Goal: Information Seeking & Learning: Learn about a topic

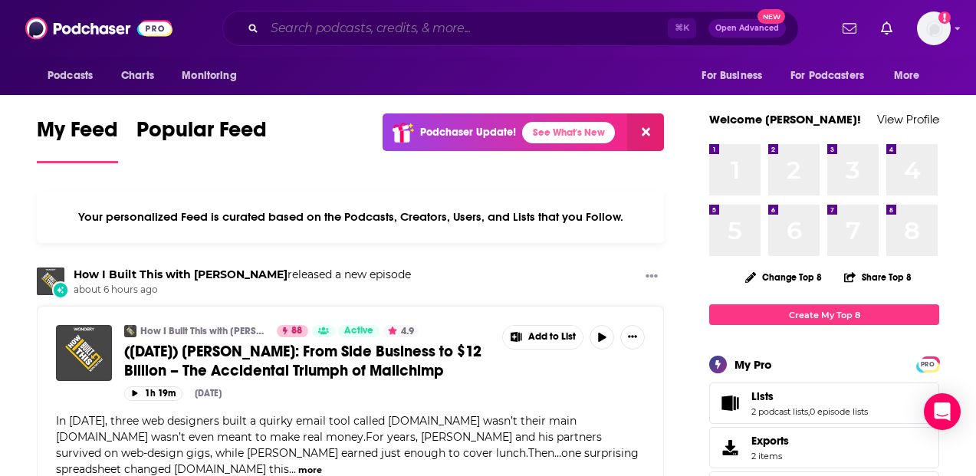
click at [528, 27] on input "Search podcasts, credits, & more..." at bounding box center [466, 28] width 403 height 25
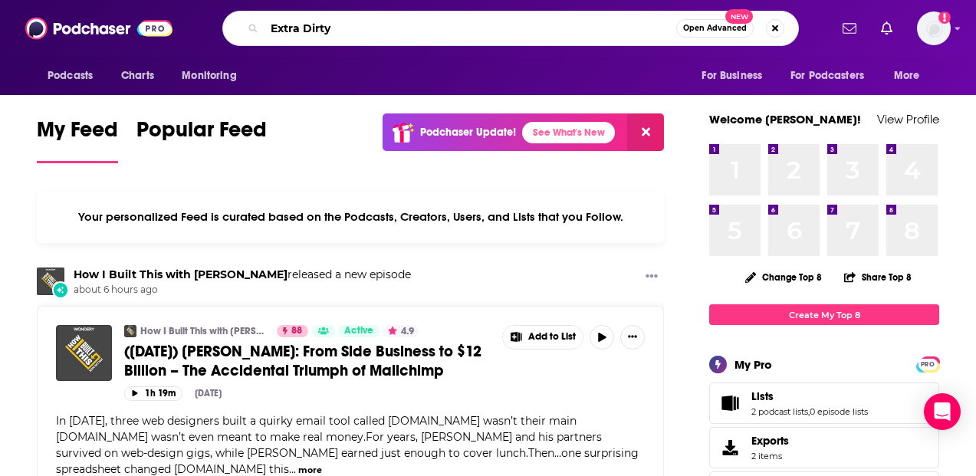
type input "Extra Dirty"
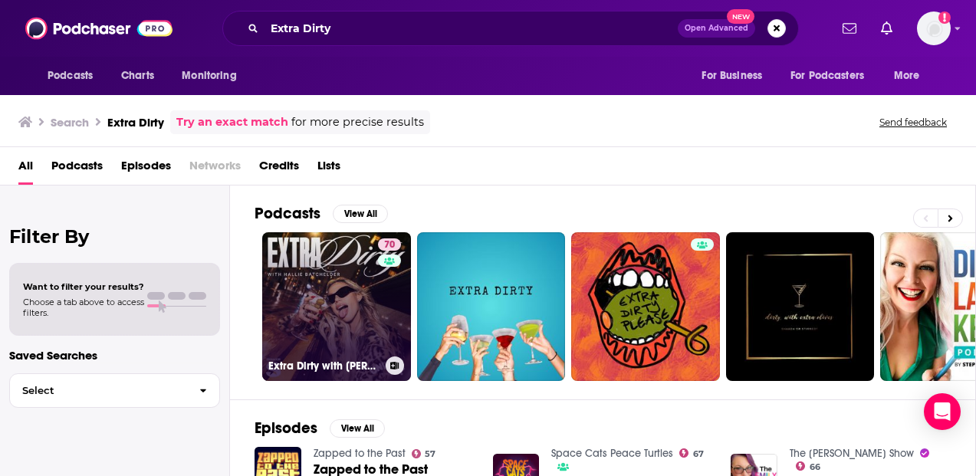
click at [306, 316] on link "70 Extra Dirty with [PERSON_NAME]" at bounding box center [336, 306] width 149 height 149
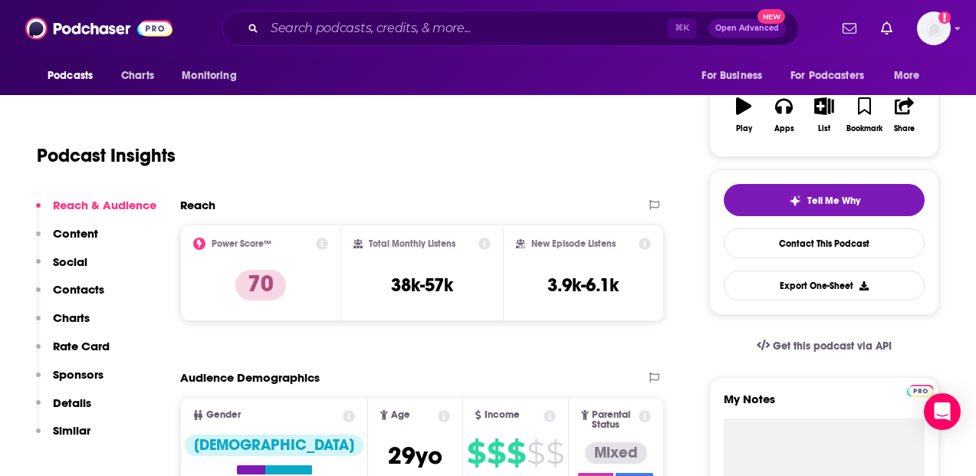
scroll to position [255, 0]
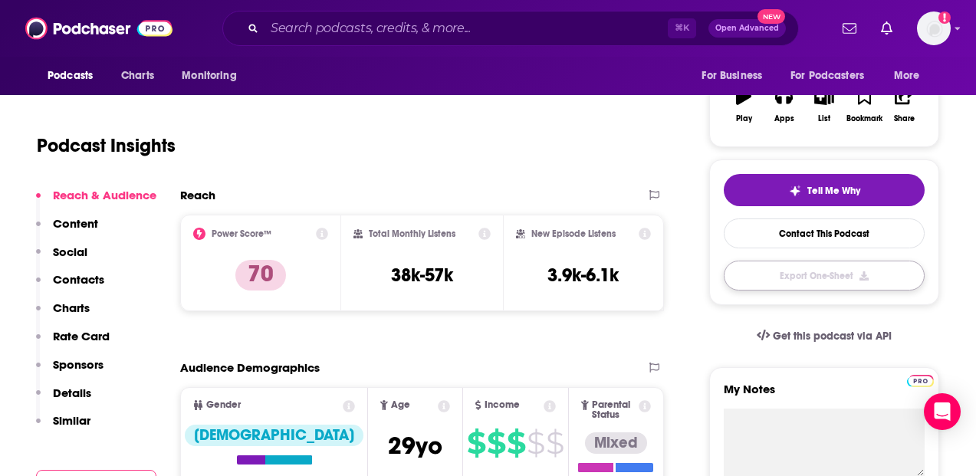
click at [840, 278] on button "Export One-Sheet" at bounding box center [824, 276] width 201 height 30
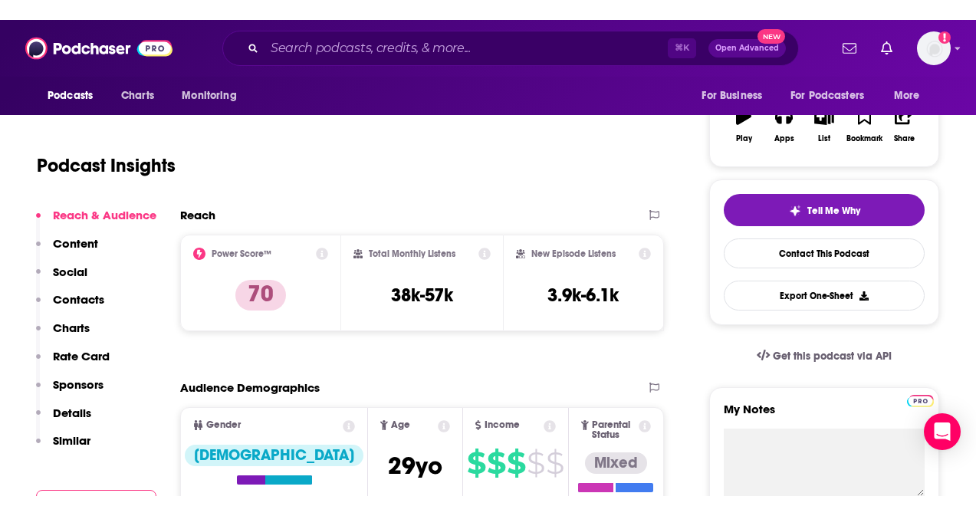
scroll to position [0, 0]
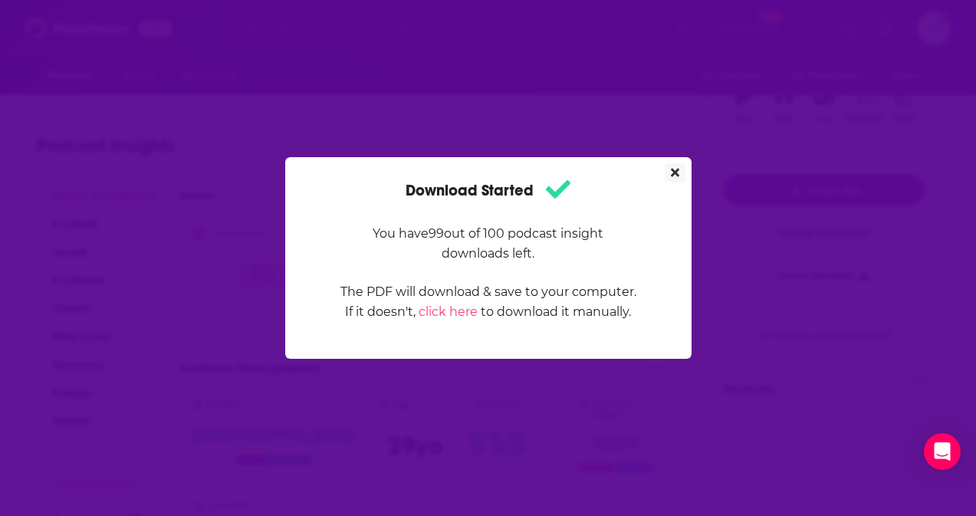
click at [671, 169] on icon "Close" at bounding box center [675, 173] width 8 height 8
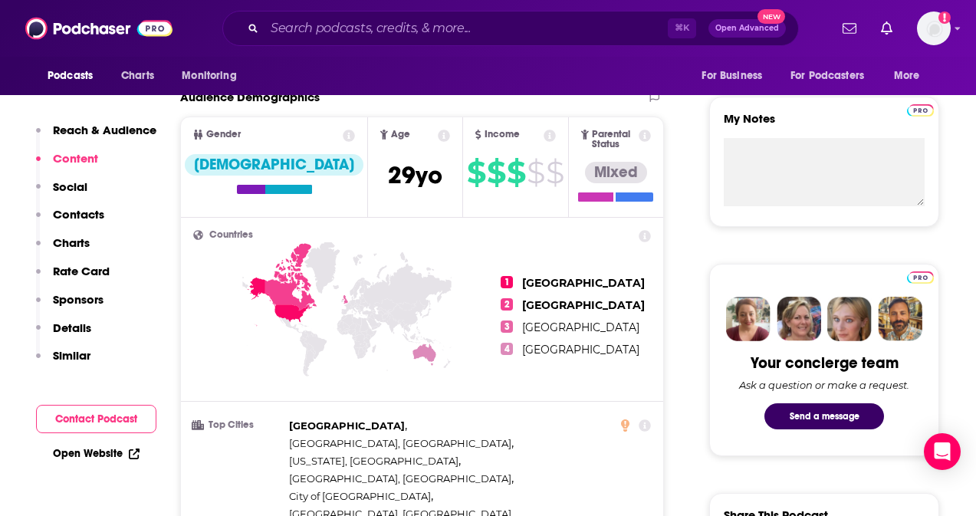
scroll to position [531, 0]
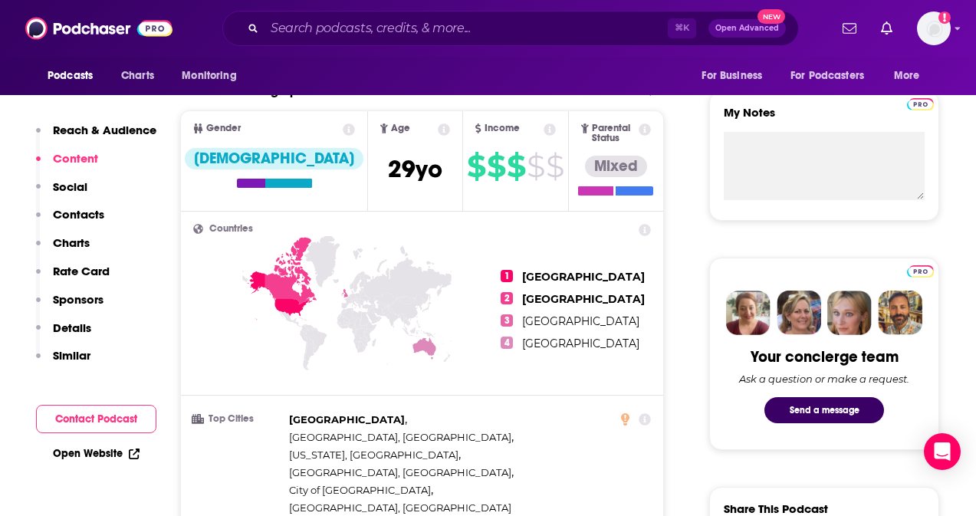
click at [544, 128] on icon at bounding box center [550, 129] width 12 height 12
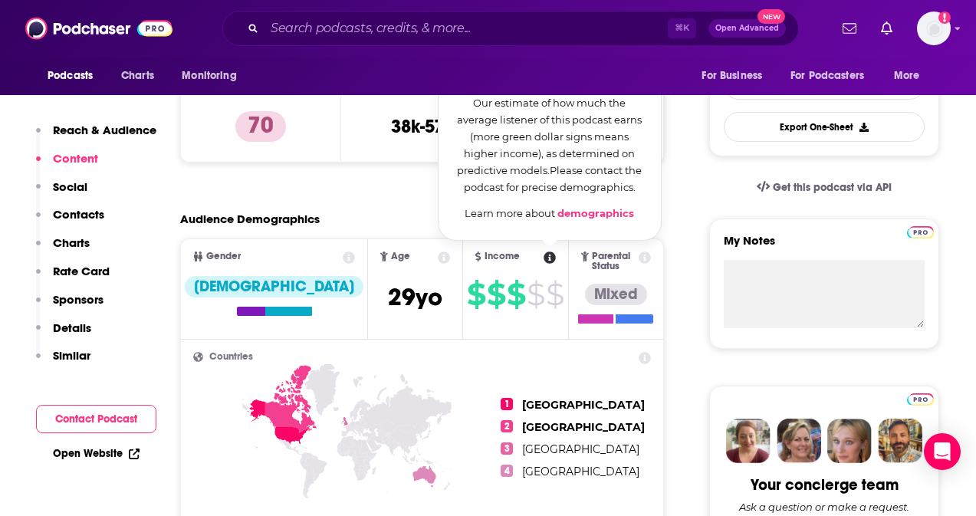
scroll to position [376, 0]
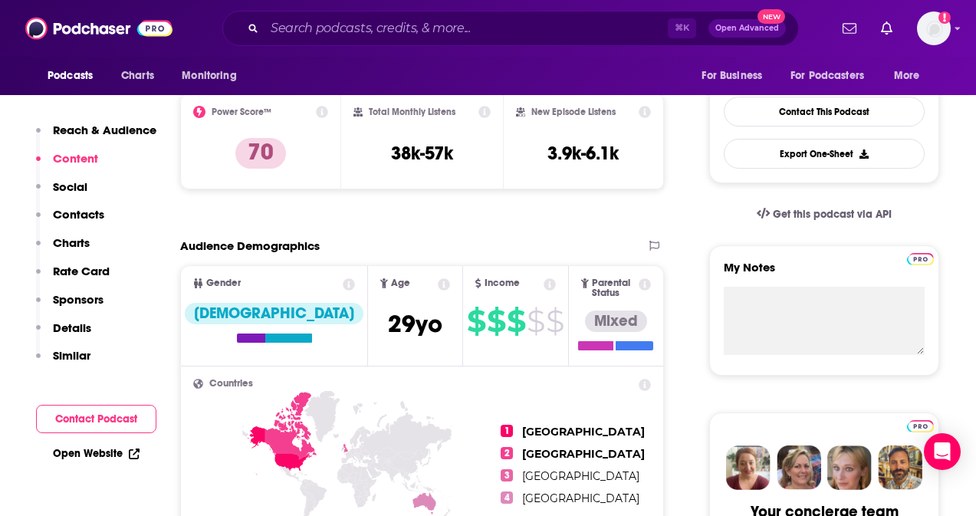
click at [343, 289] on icon at bounding box center [349, 284] width 12 height 12
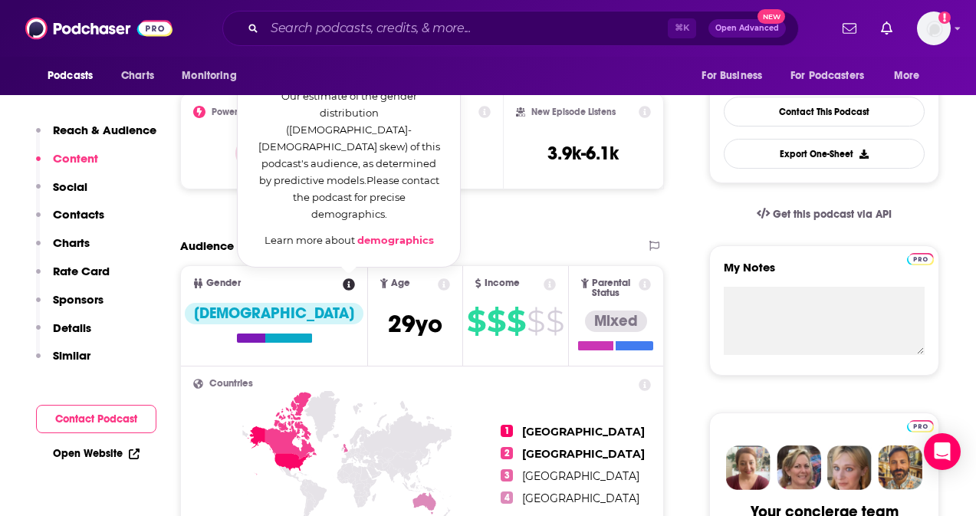
click at [343, 283] on icon at bounding box center [349, 284] width 12 height 12
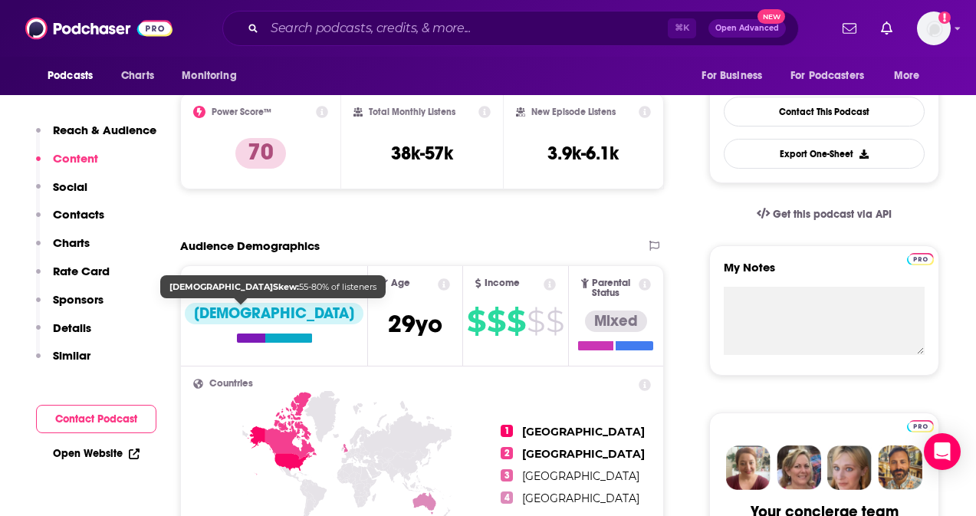
click at [244, 315] on div "[DEMOGRAPHIC_DATA]" at bounding box center [274, 313] width 179 height 21
click at [265, 339] on div at bounding box center [288, 338] width 47 height 9
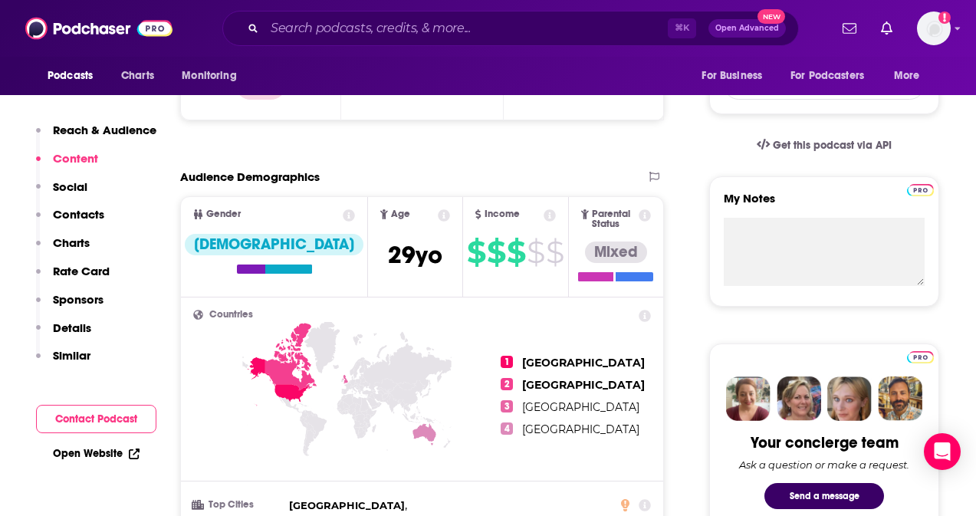
scroll to position [530, 0]
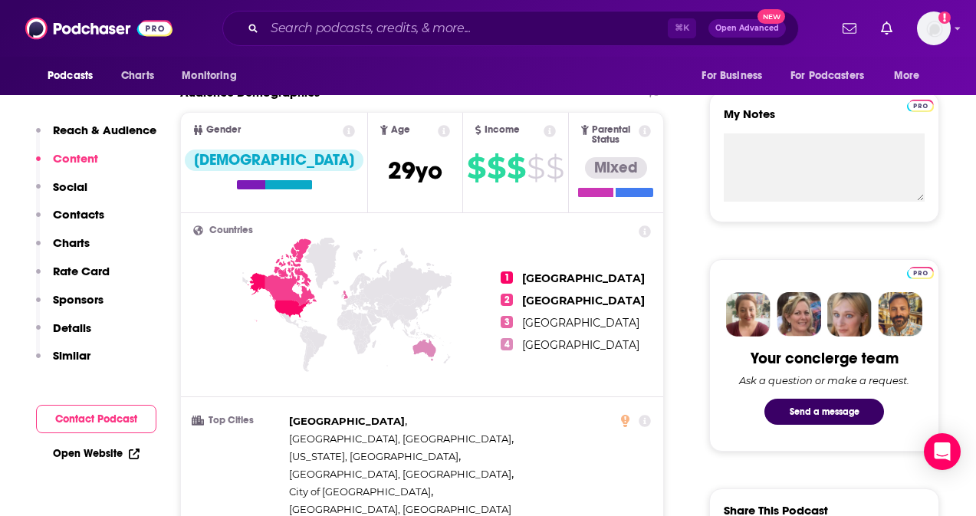
click at [284, 281] on icon at bounding box center [290, 271] width 51 height 67
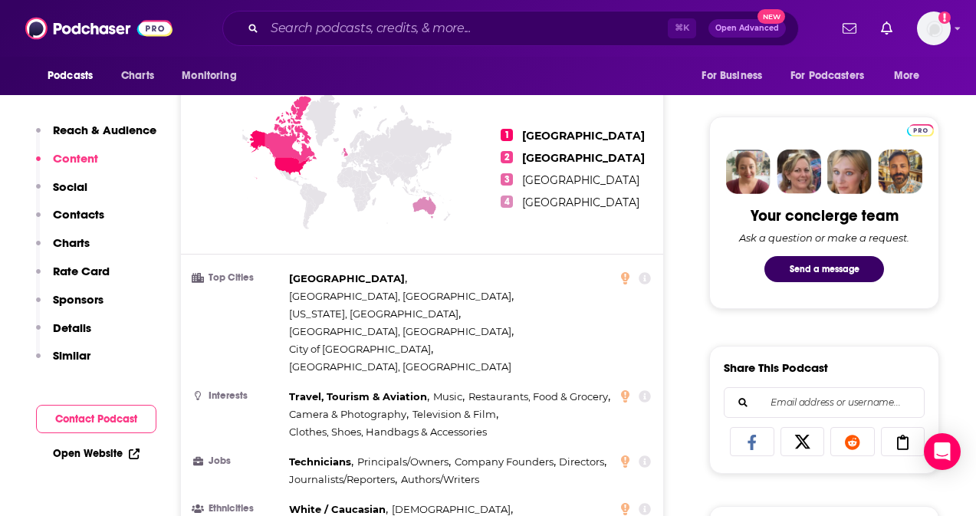
scroll to position [692, 0]
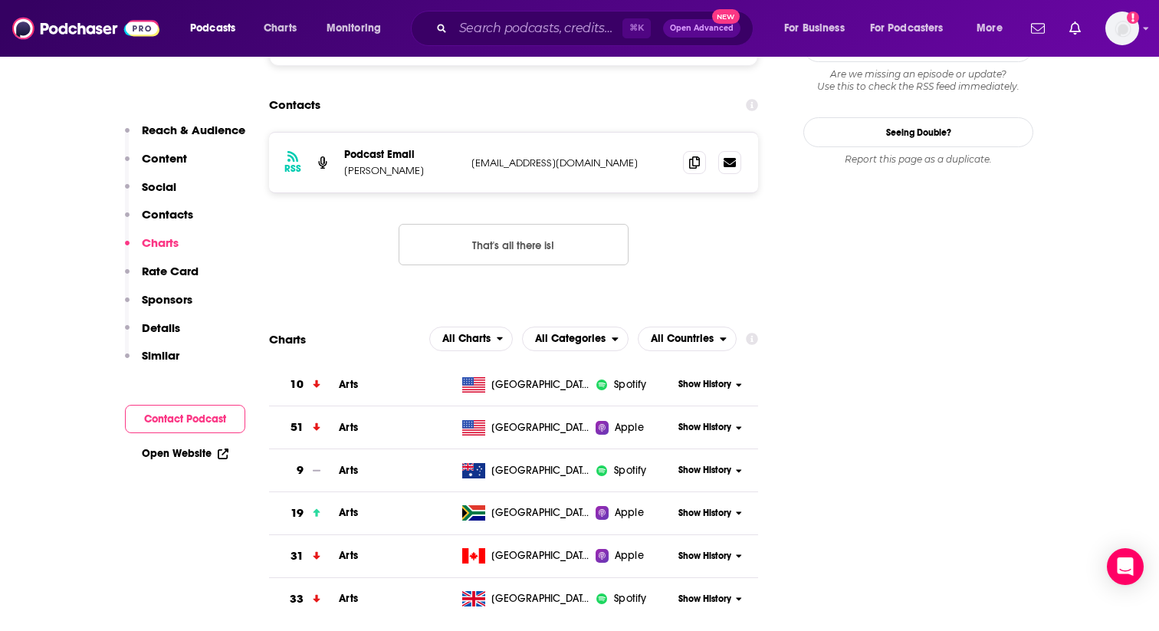
scroll to position [1634, 0]
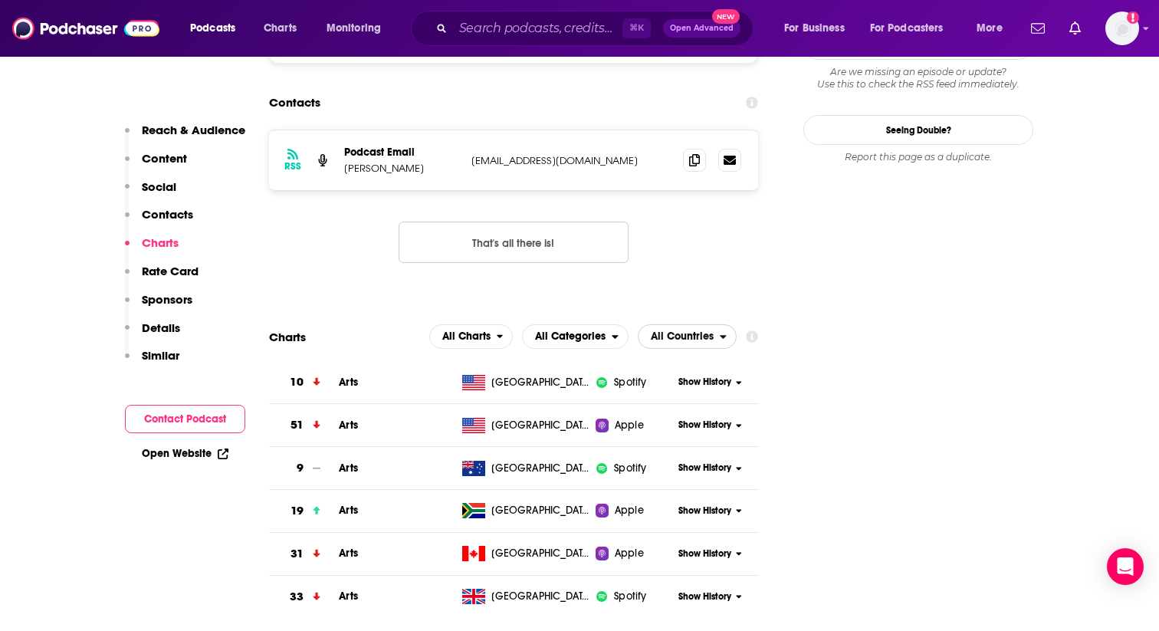
click at [677, 331] on span "All Countries" at bounding box center [682, 336] width 63 height 11
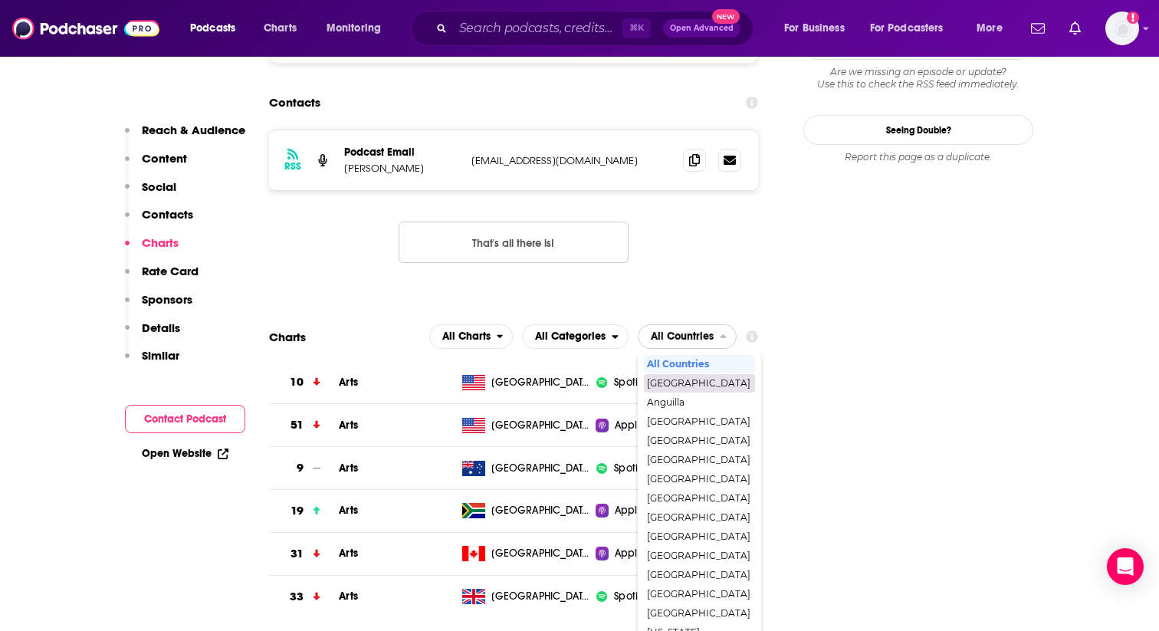
click at [692, 379] on span "[GEOGRAPHIC_DATA]" at bounding box center [699, 383] width 104 height 9
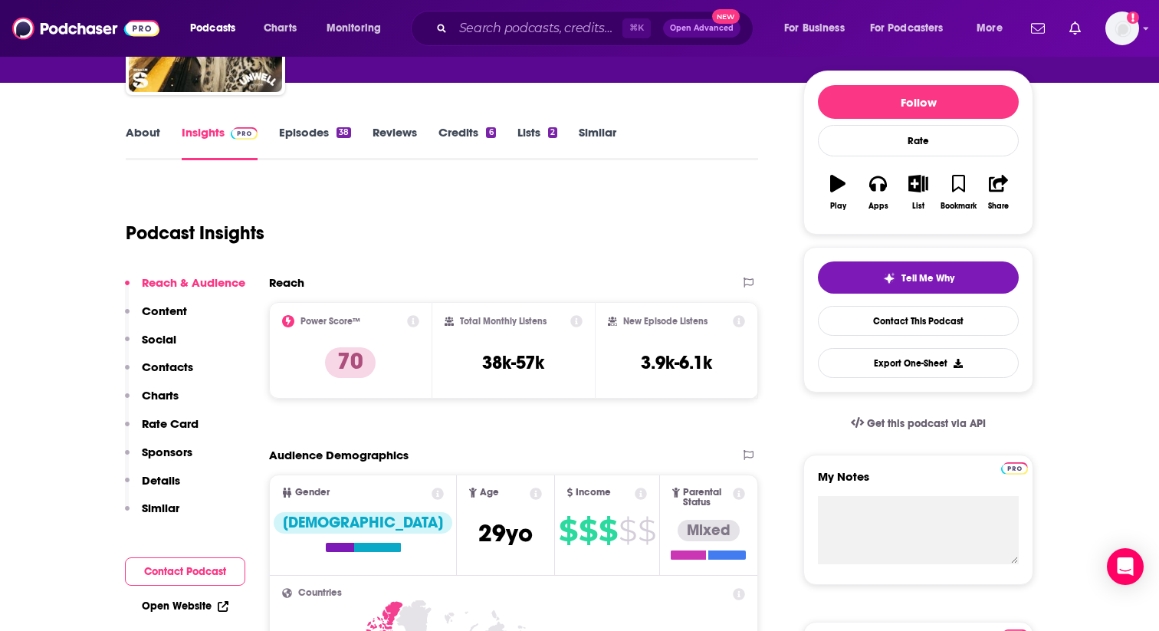
scroll to position [184, 0]
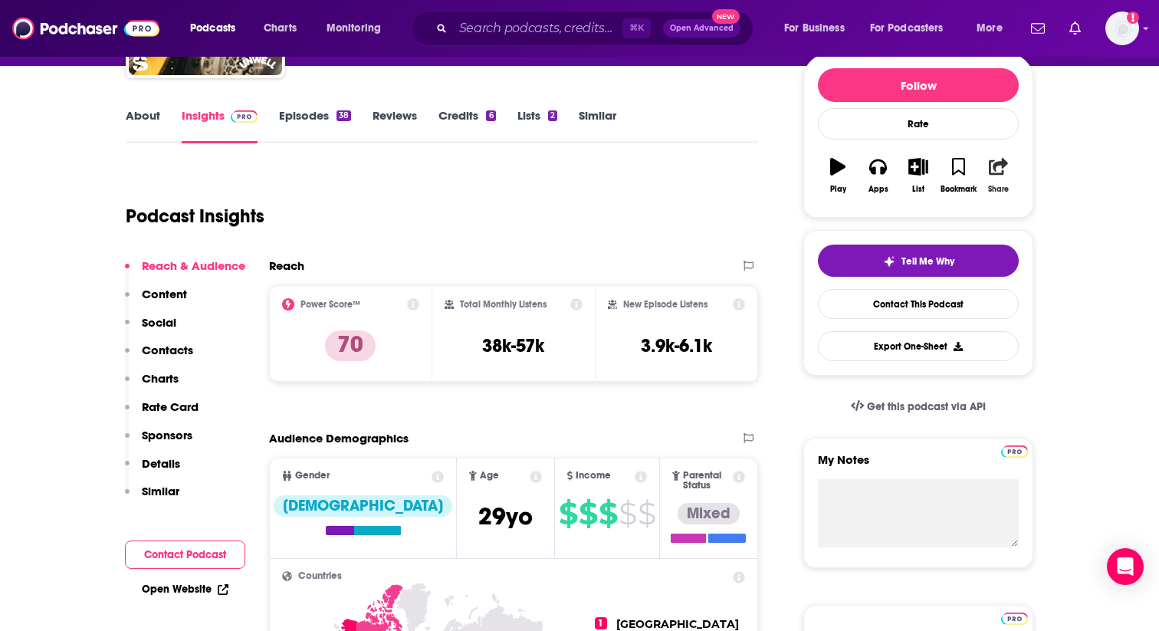
click at [975, 174] on icon "button" at bounding box center [998, 166] width 19 height 17
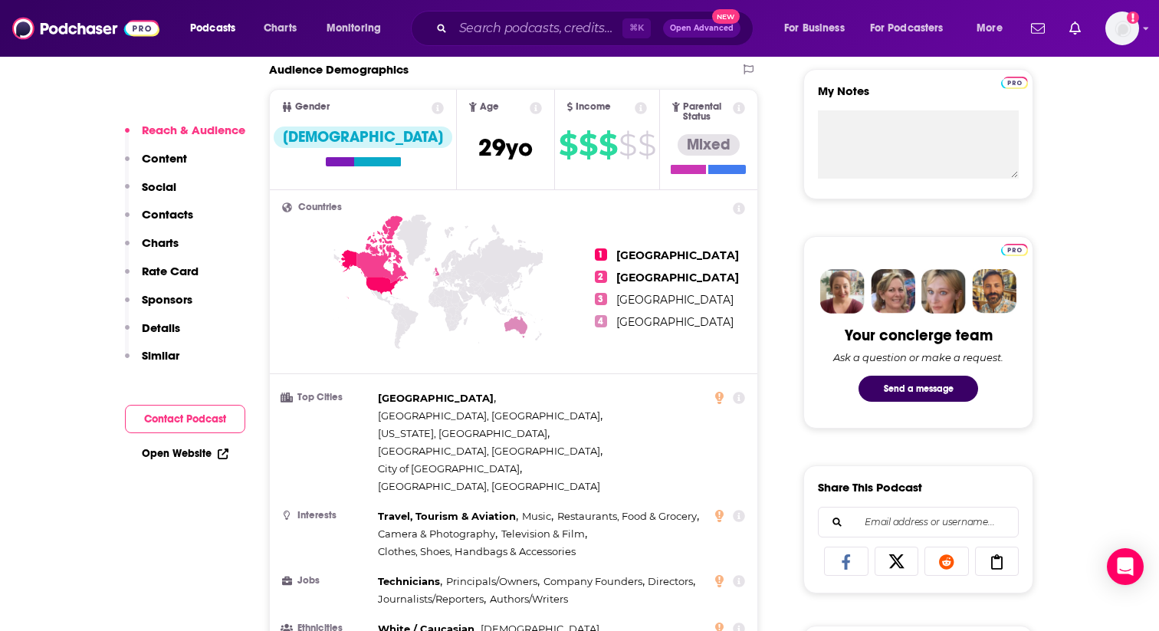
scroll to position [376, 0]
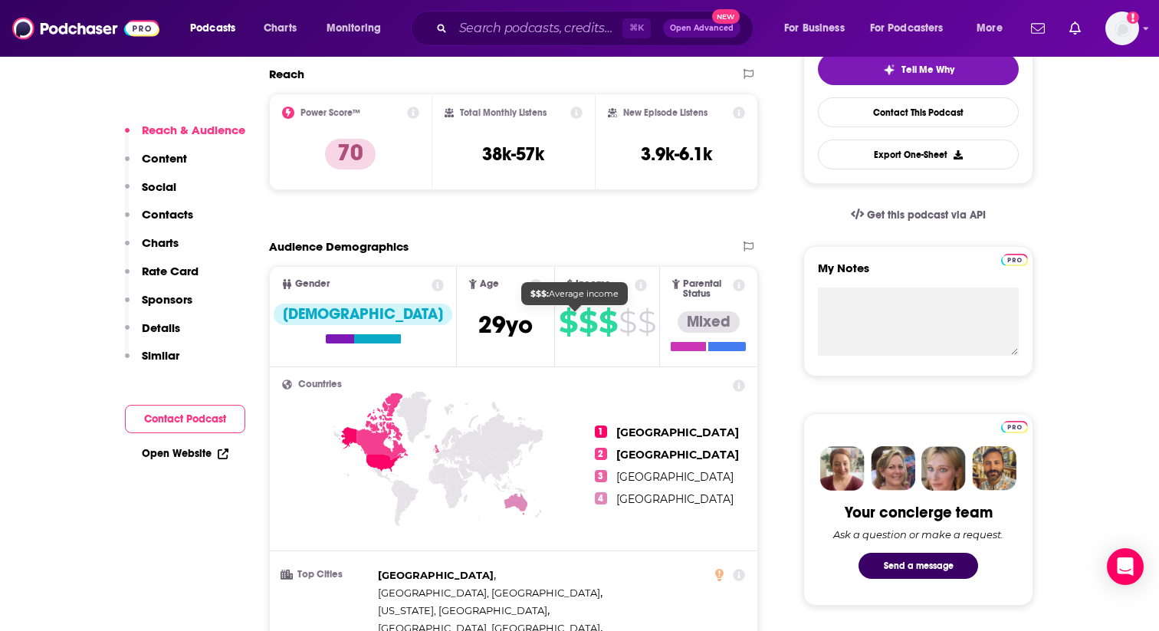
click at [579, 321] on span "$" at bounding box center [588, 322] width 18 height 25
click at [599, 321] on span "$" at bounding box center [608, 322] width 18 height 25
click at [619, 334] on span "$" at bounding box center [628, 322] width 18 height 25
click at [635, 281] on icon at bounding box center [641, 285] width 12 height 12
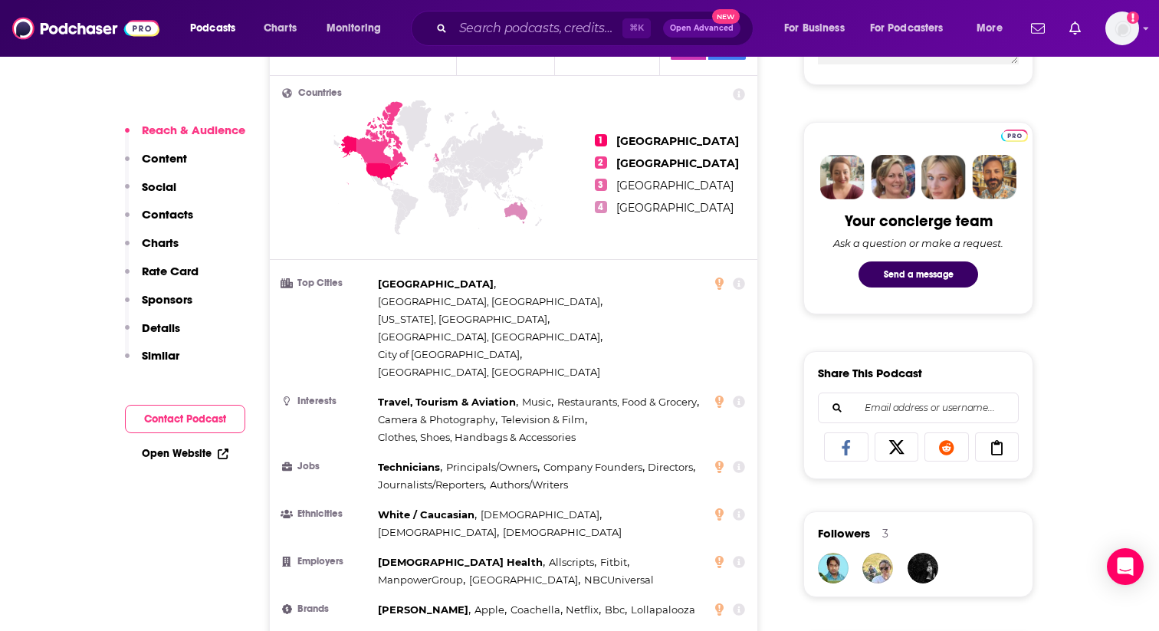
scroll to position [699, 0]
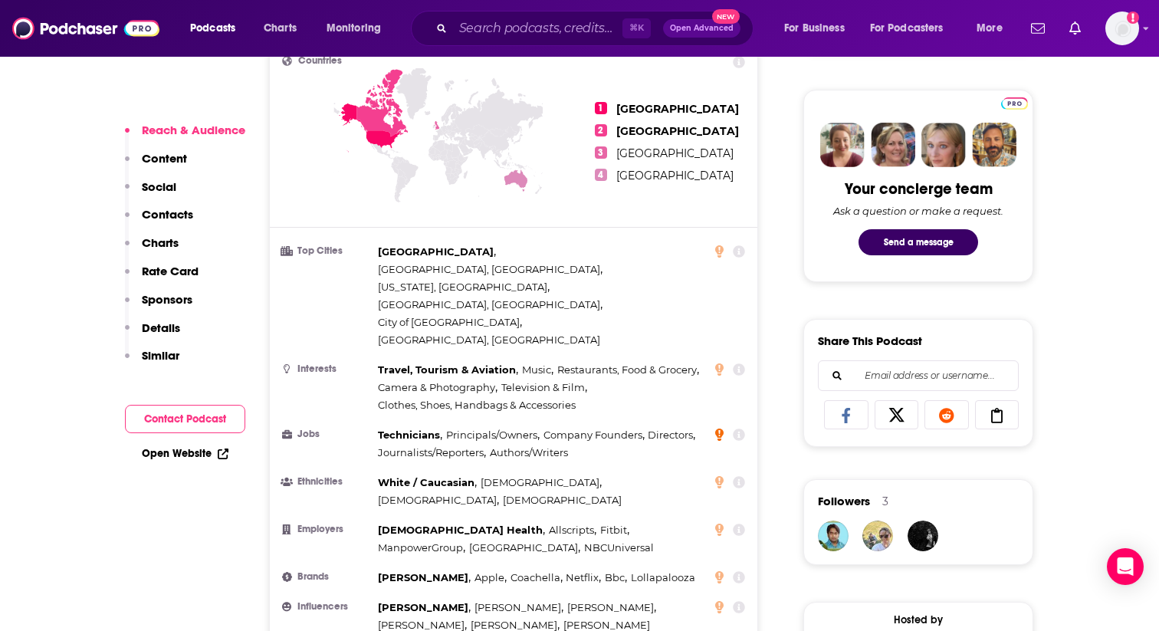
click at [722, 429] on icon at bounding box center [719, 435] width 8 height 12
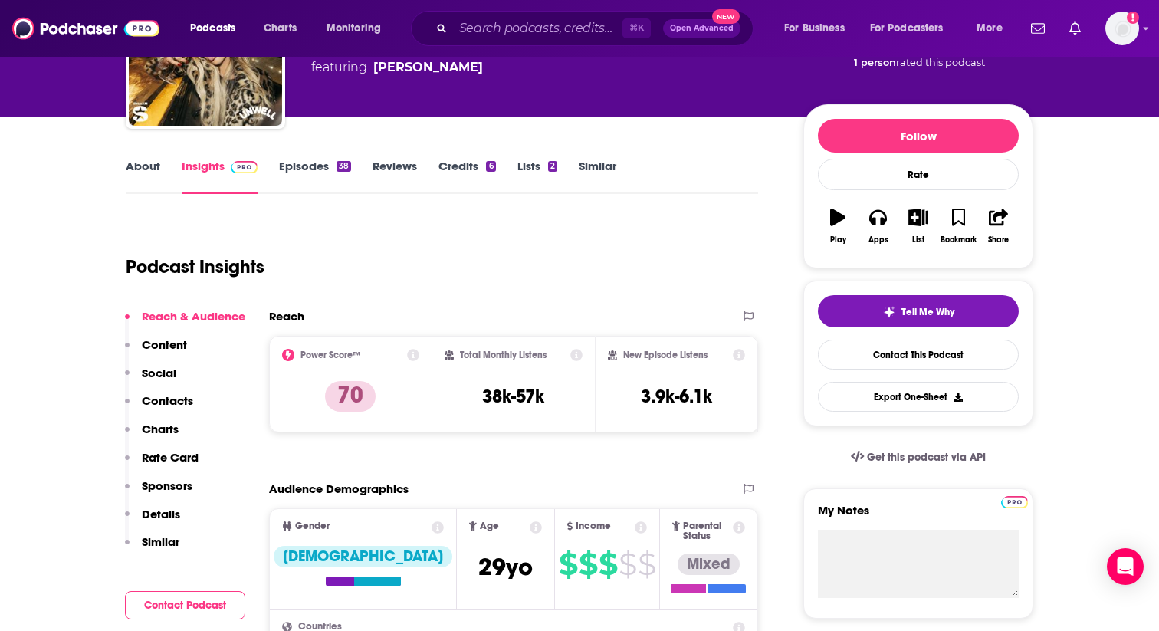
scroll to position [0, 0]
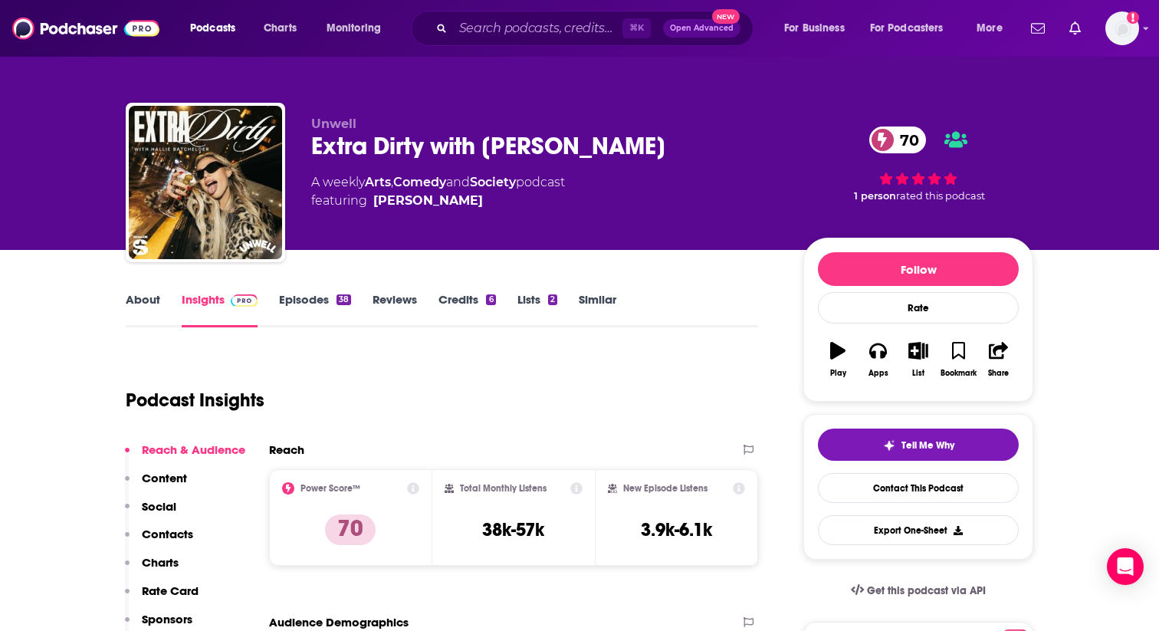
click at [472, 297] on link "Credits 6" at bounding box center [467, 309] width 57 height 35
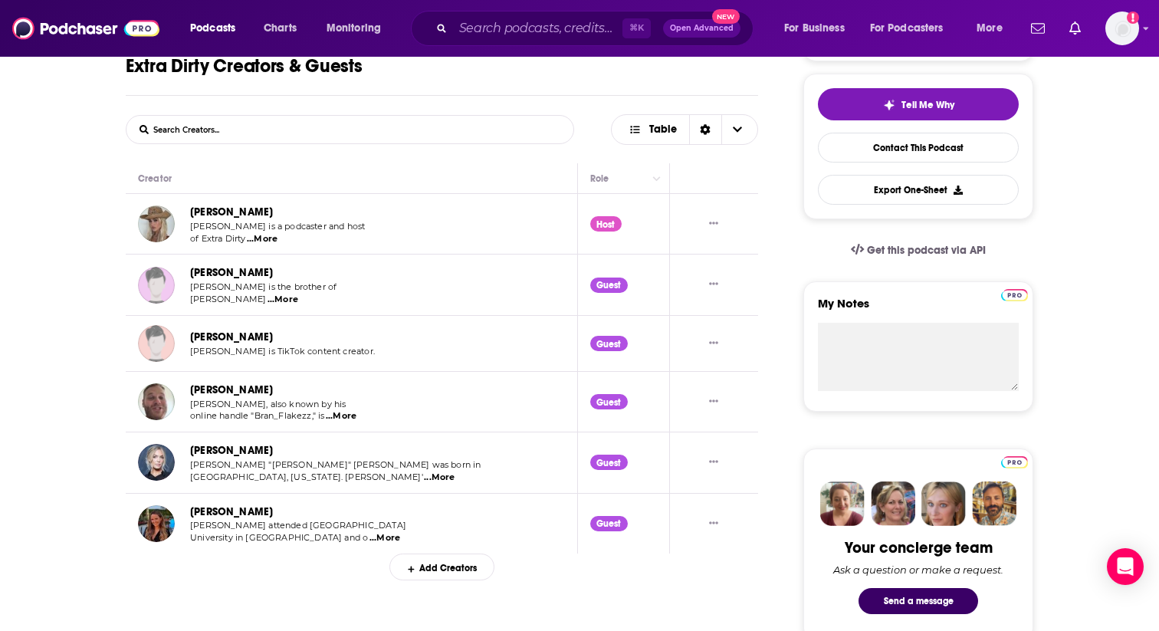
scroll to position [341, 0]
click at [370, 515] on span "...More" at bounding box center [385, 537] width 31 height 12
click at [207, 509] on link "[PERSON_NAME]" at bounding box center [231, 511] width 83 height 13
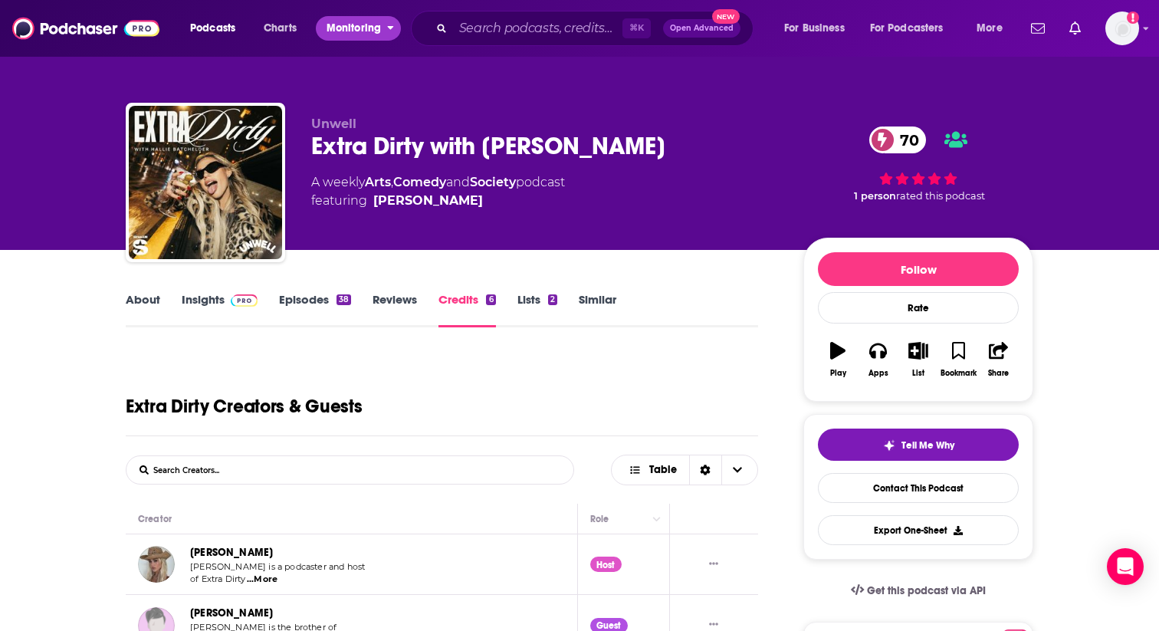
click at [360, 32] on span "Monitoring" at bounding box center [354, 28] width 54 height 21
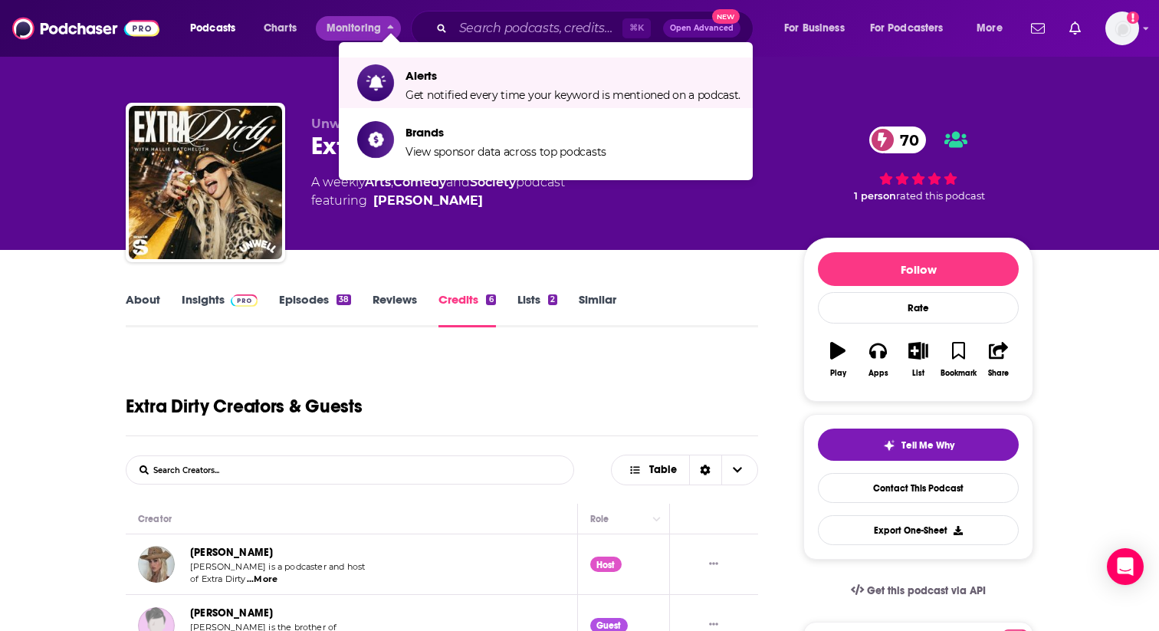
click at [363, 374] on div "Extra Dirty Creators & Guests" at bounding box center [442, 394] width 633 height 84
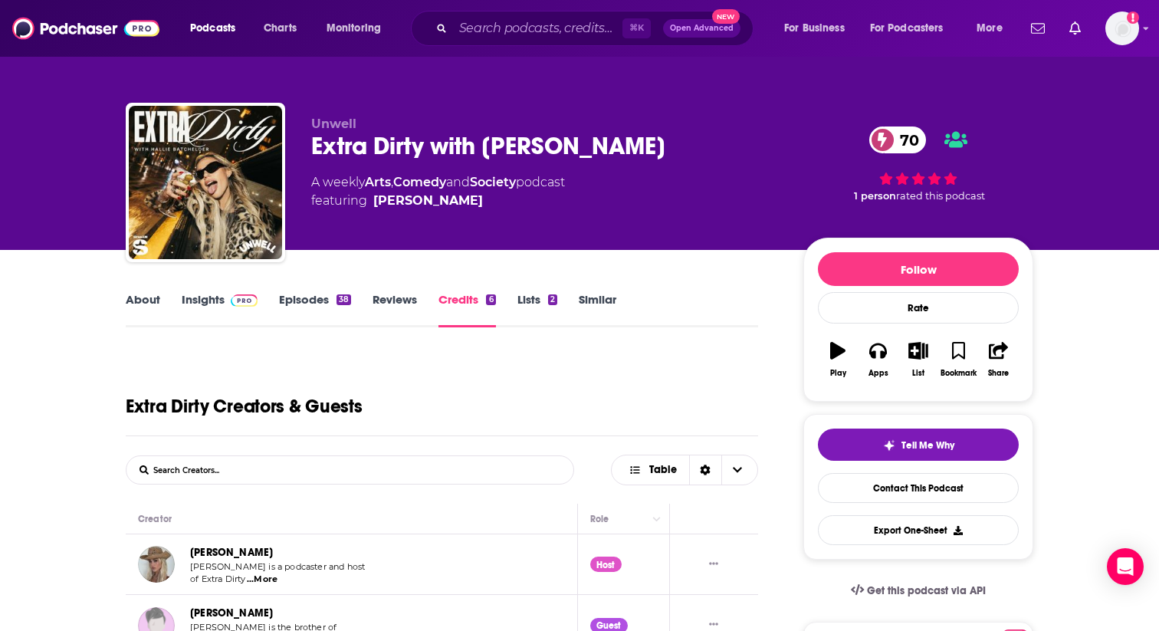
click at [298, 301] on link "Episodes 38" at bounding box center [315, 309] width 72 height 35
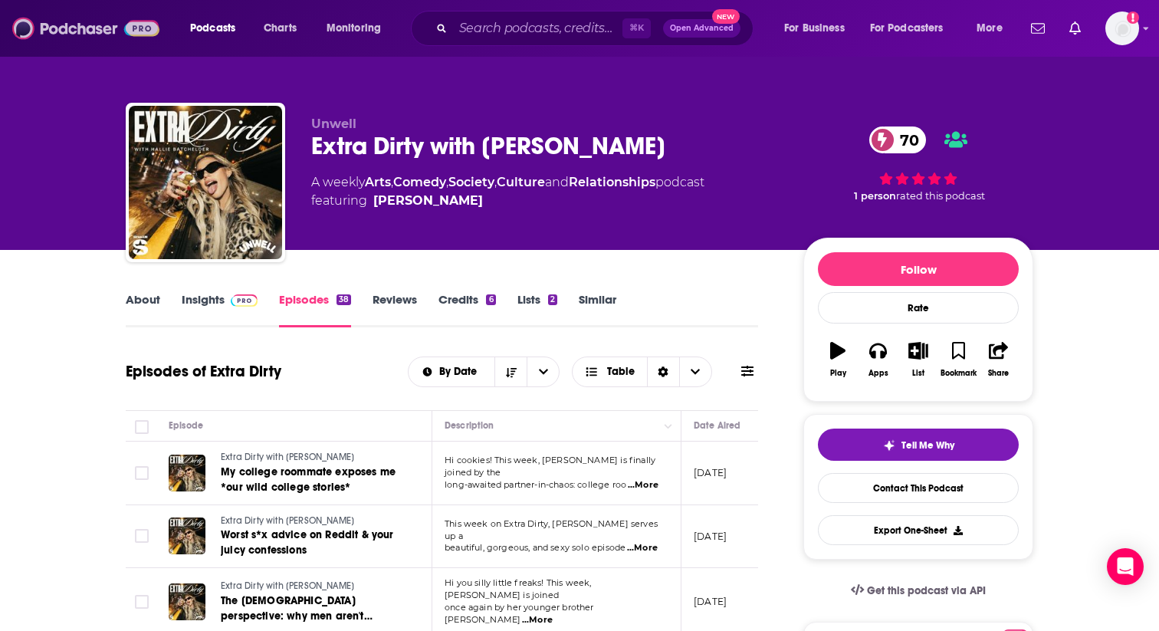
click at [92, 30] on img at bounding box center [85, 28] width 147 height 29
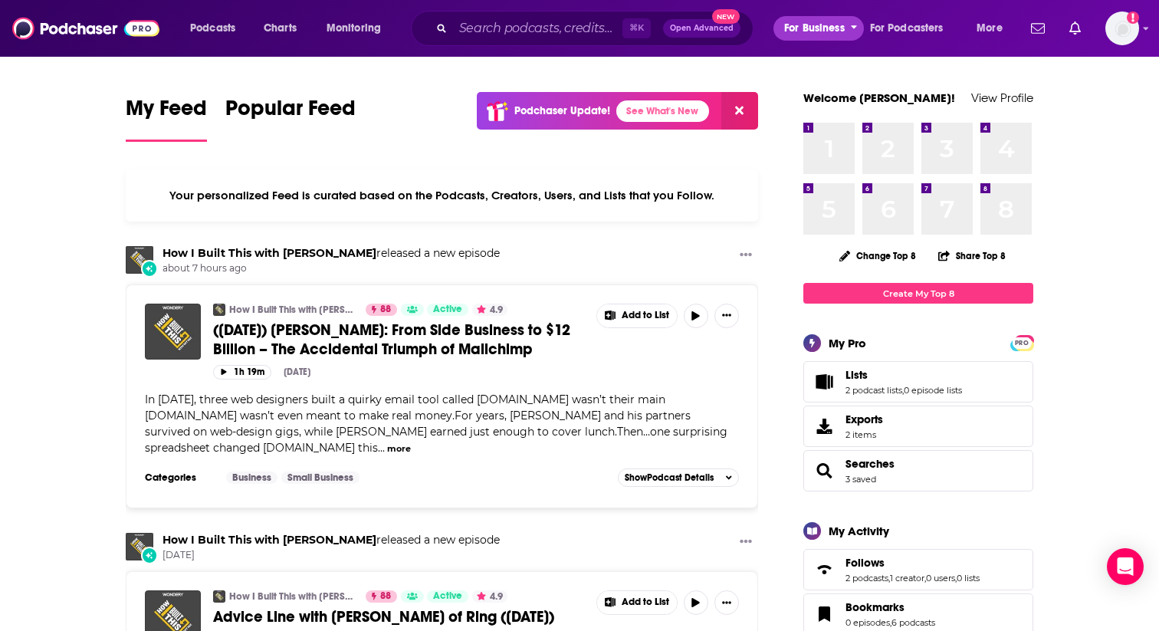
click at [827, 20] on span "For Business" at bounding box center [814, 28] width 61 height 21
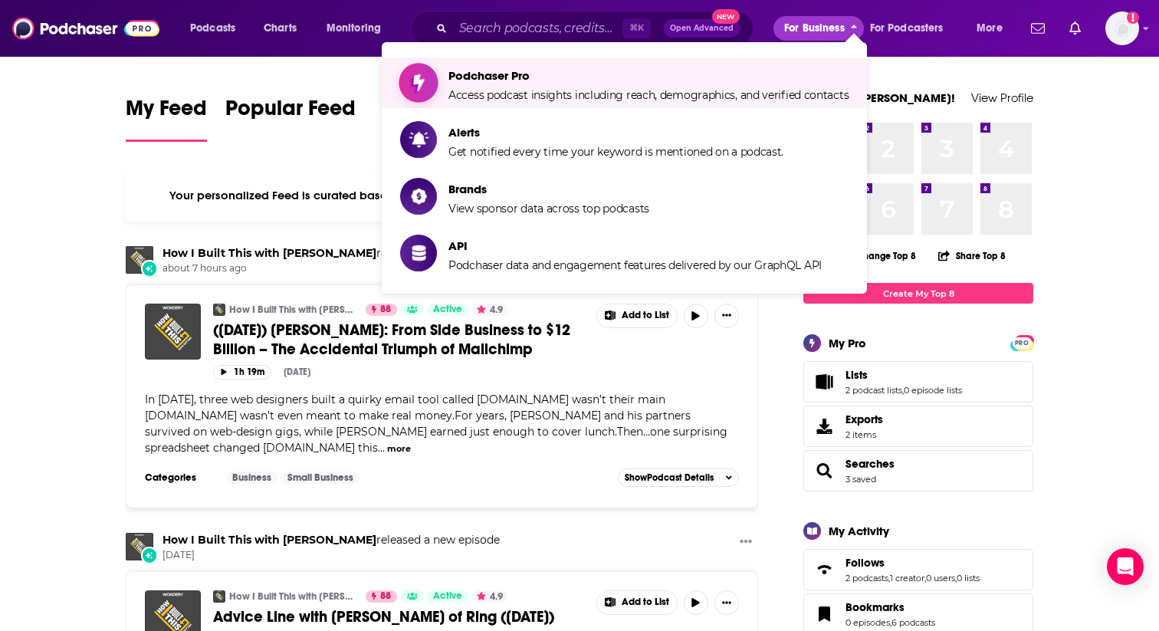
click at [698, 91] on span "Access podcast insights including reach, demographics, and verified contacts" at bounding box center [649, 95] width 400 height 14
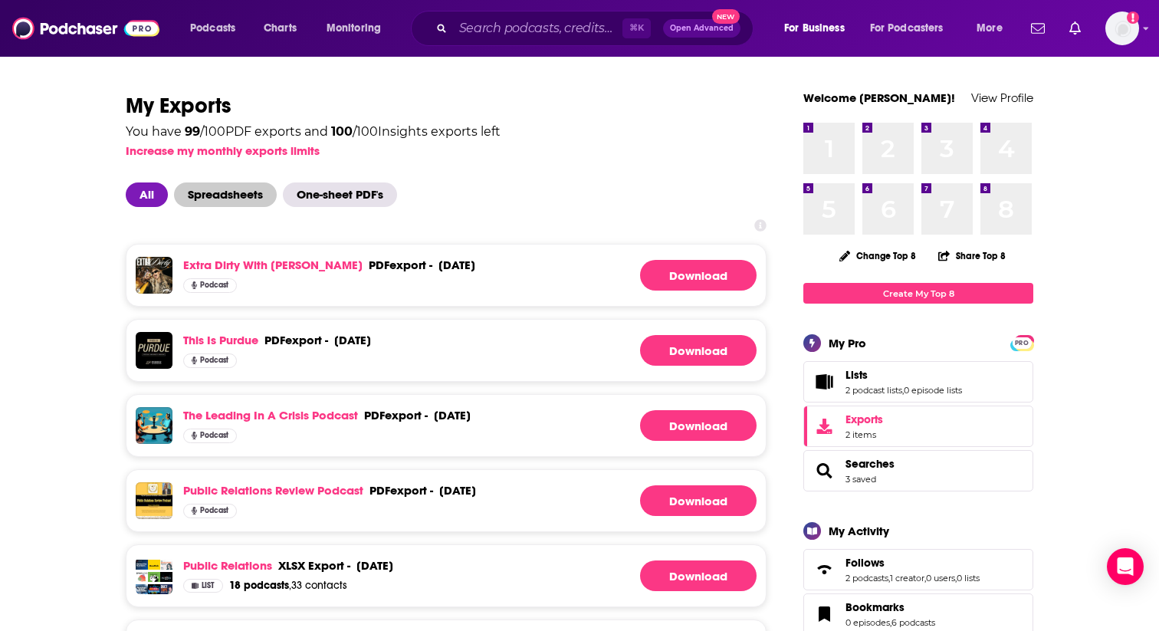
click at [242, 199] on span "Spreadsheets" at bounding box center [225, 194] width 103 height 25
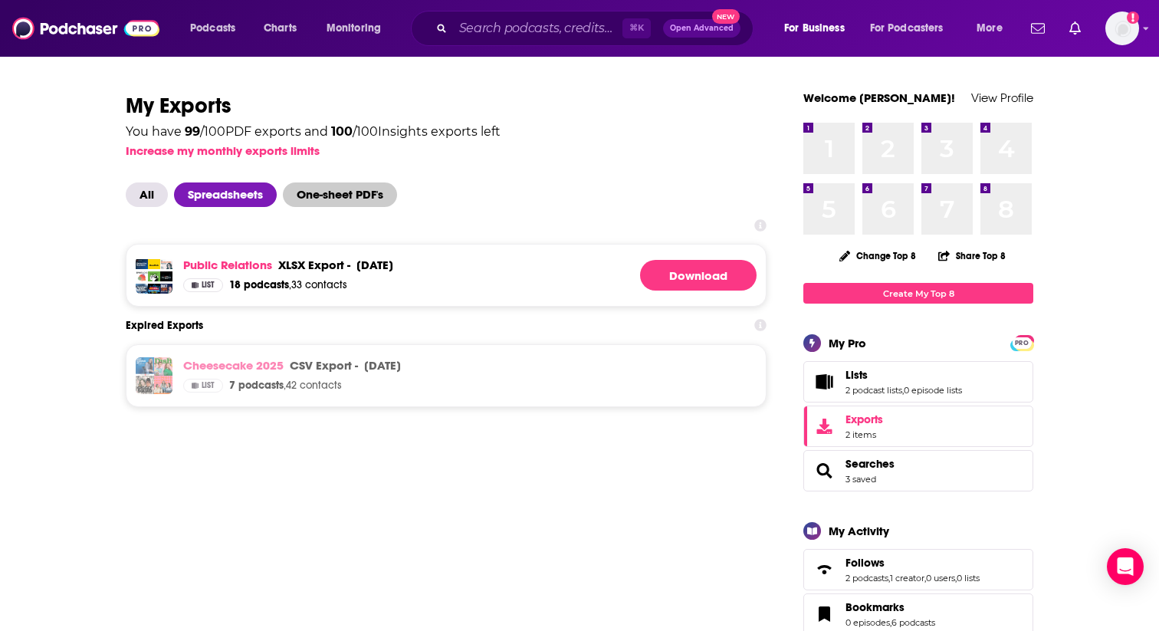
click at [363, 202] on span "One-sheet PDF's" at bounding box center [340, 194] width 114 height 25
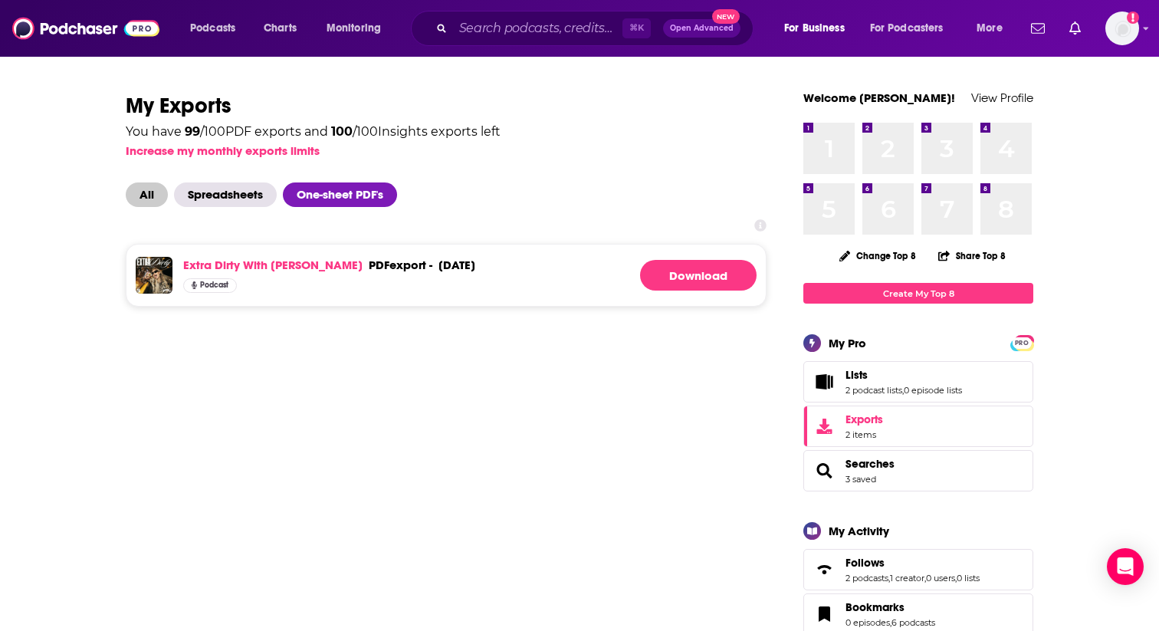
click at [155, 189] on span "All" at bounding box center [147, 194] width 42 height 25
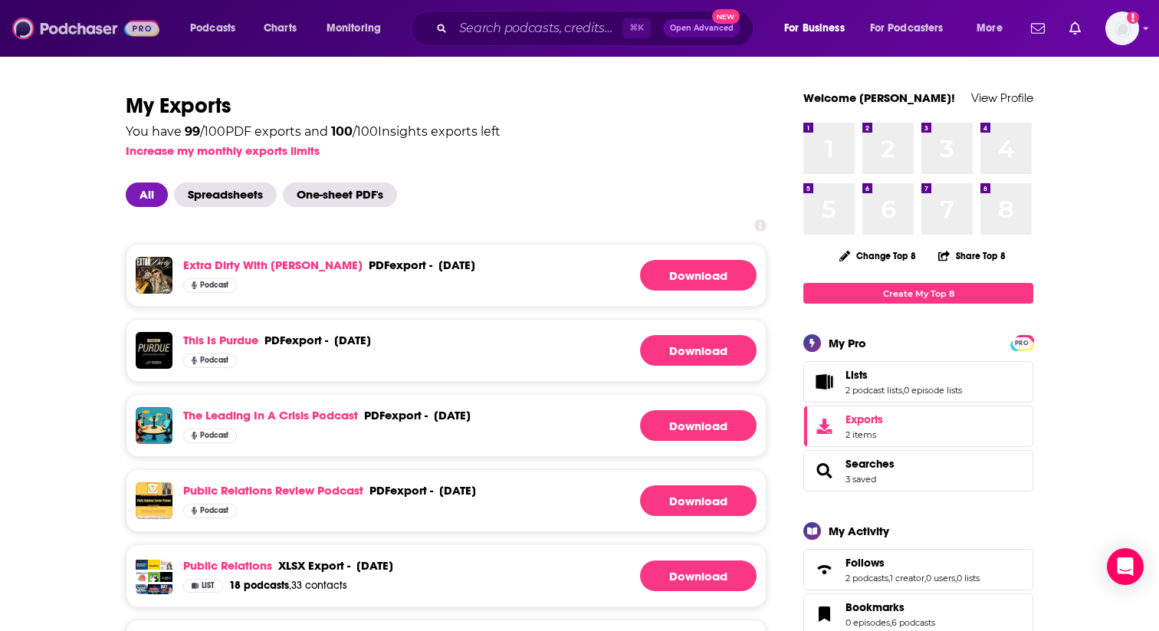
click at [91, 28] on img at bounding box center [85, 28] width 147 height 29
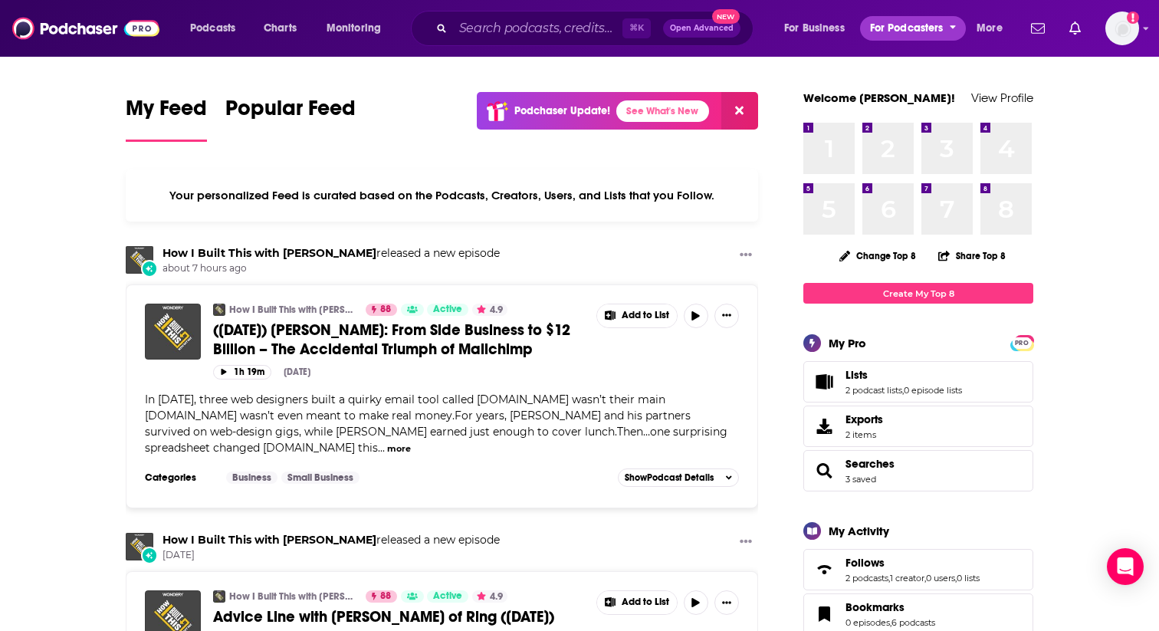
click at [932, 33] on span "For Podcasters" at bounding box center [907, 28] width 74 height 21
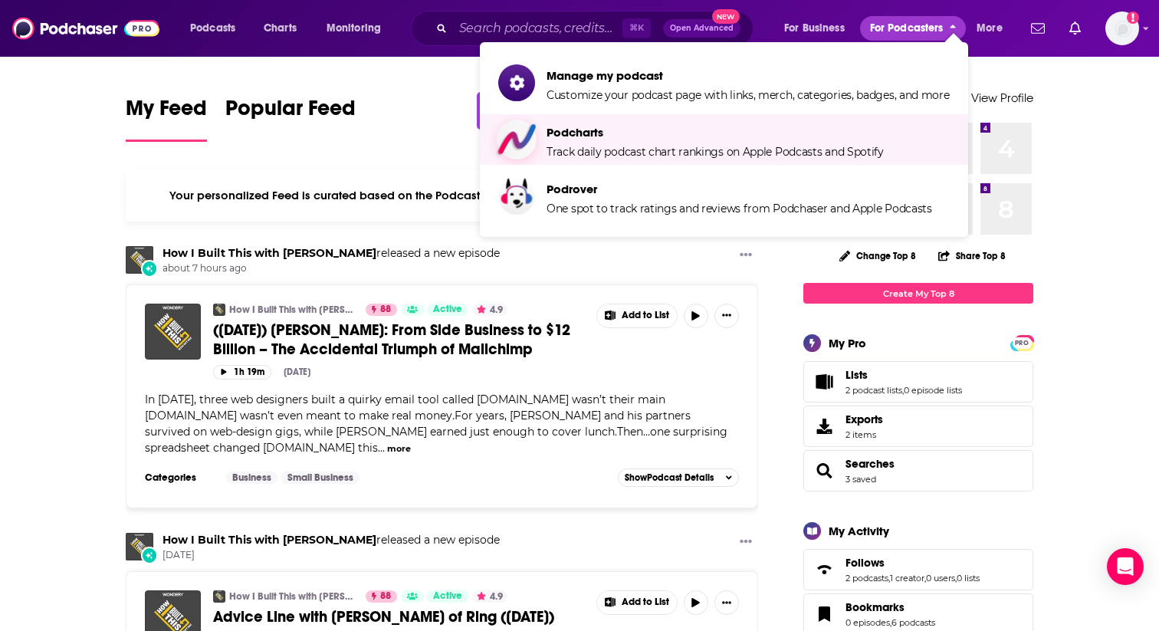
click at [676, 142] on span "Podcharts Track daily podcast chart rankings on Apple Podcasts and Spotify" at bounding box center [715, 139] width 337 height 38
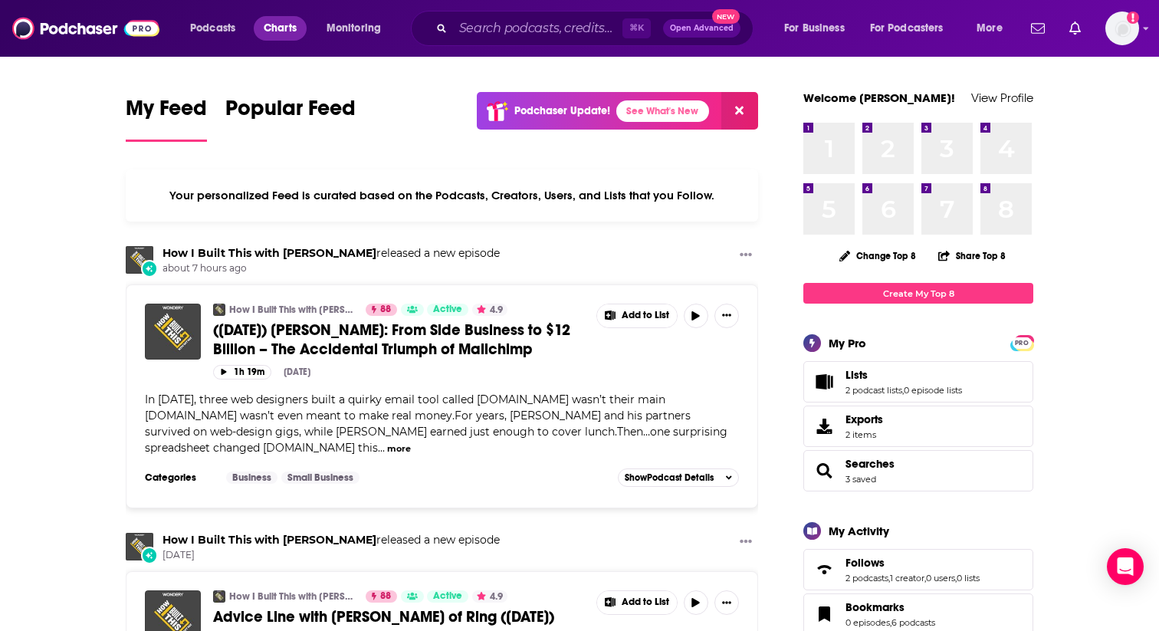
click at [278, 30] on span "Charts" at bounding box center [280, 28] width 33 height 21
